Goal: Transaction & Acquisition: Book appointment/travel/reservation

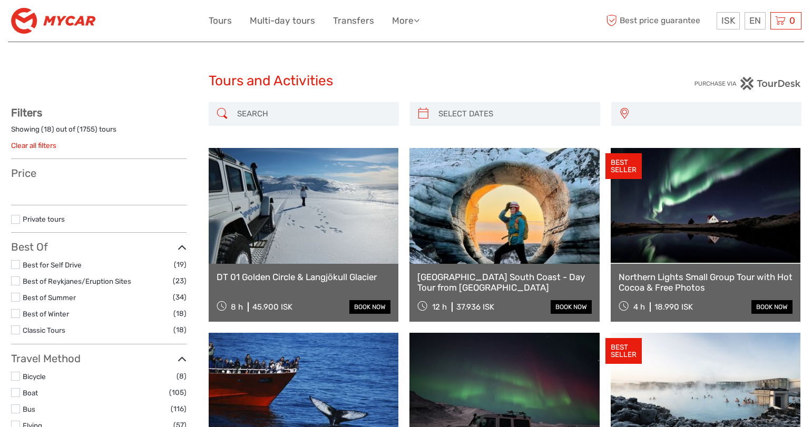
select select
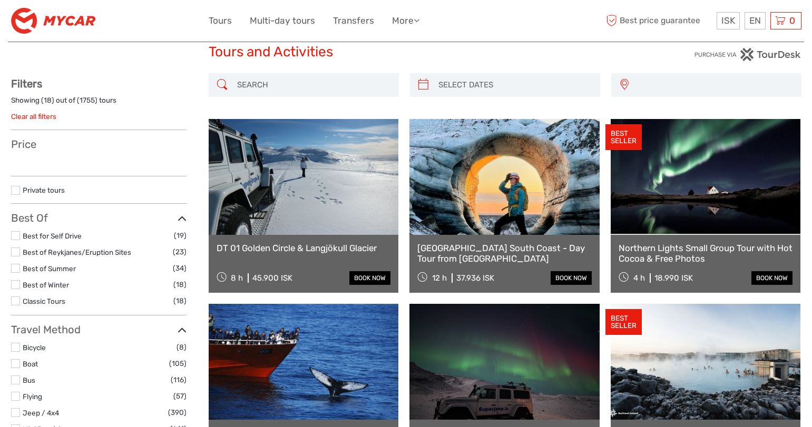
select select
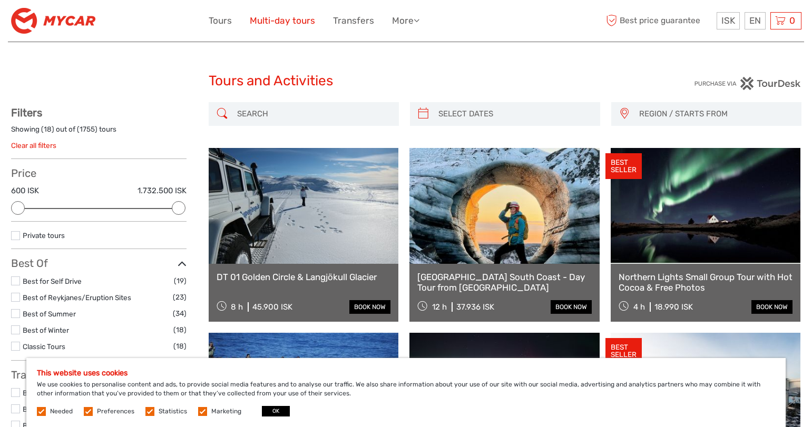
click at [293, 20] on link "Multi-day tours" at bounding box center [282, 20] width 65 height 15
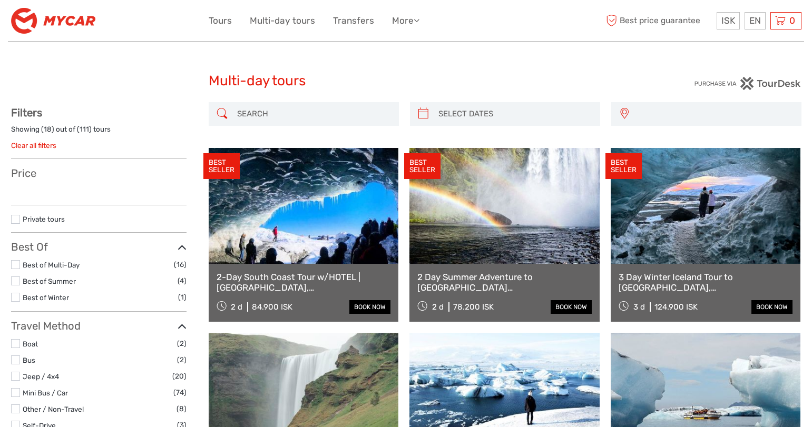
select select
